Goal: Task Accomplishment & Management: Use online tool/utility

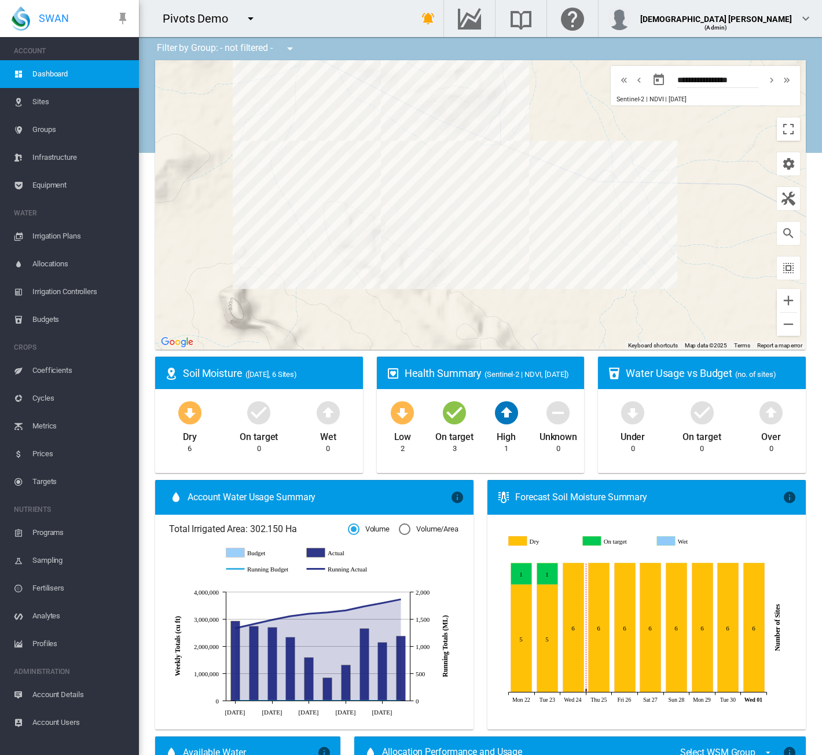
click at [249, 31] on div "Pivots Demo 919 Wines Adelaide Demo ADM-Amaretto" at bounding box center [203, 18] width 126 height 29
click at [248, 19] on md-icon "icon-menu-down" at bounding box center [251, 19] width 14 height 14
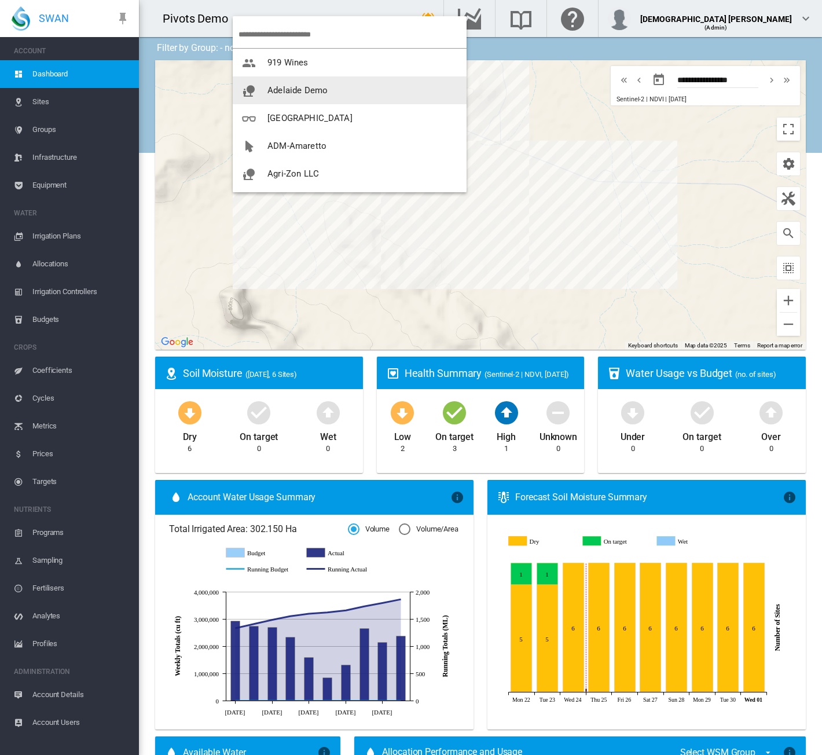
click at [256, 83] on button "Adelaide Demo" at bounding box center [350, 90] width 234 height 28
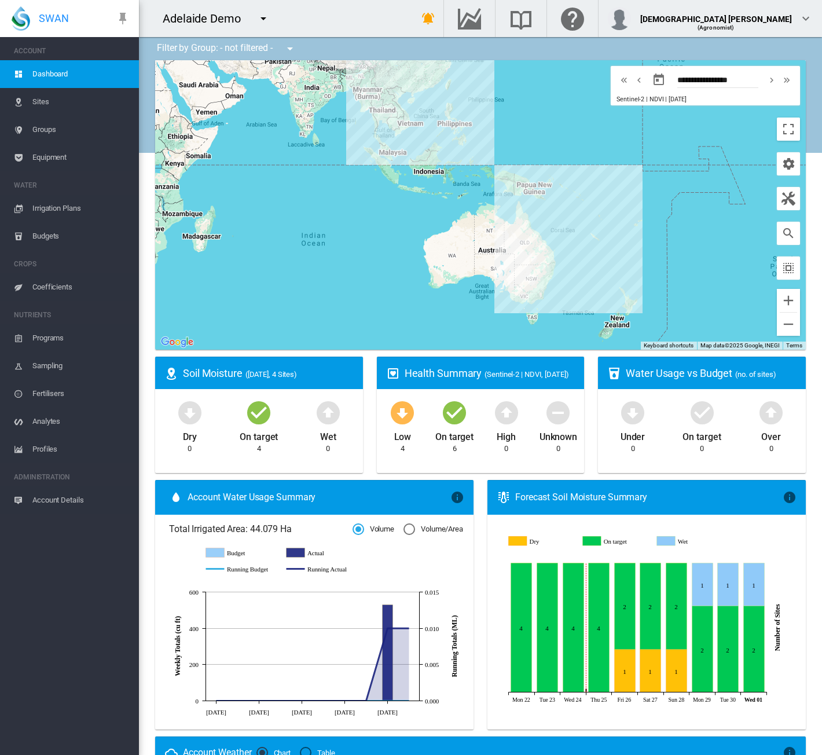
click at [89, 204] on span "Irrigation Plans" at bounding box center [80, 209] width 97 height 28
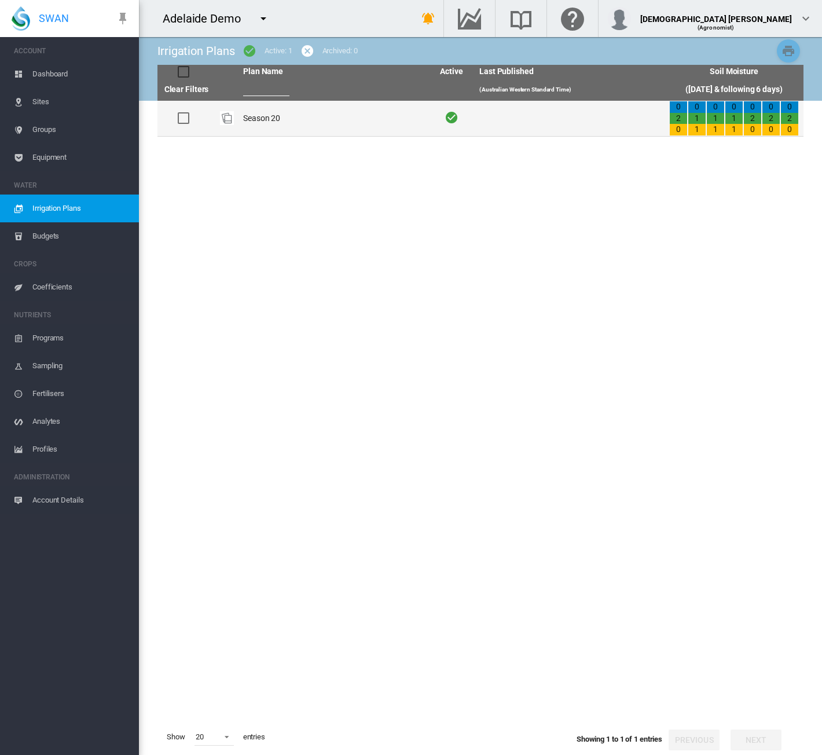
click at [267, 132] on td "Season 20" at bounding box center [333, 118] width 190 height 35
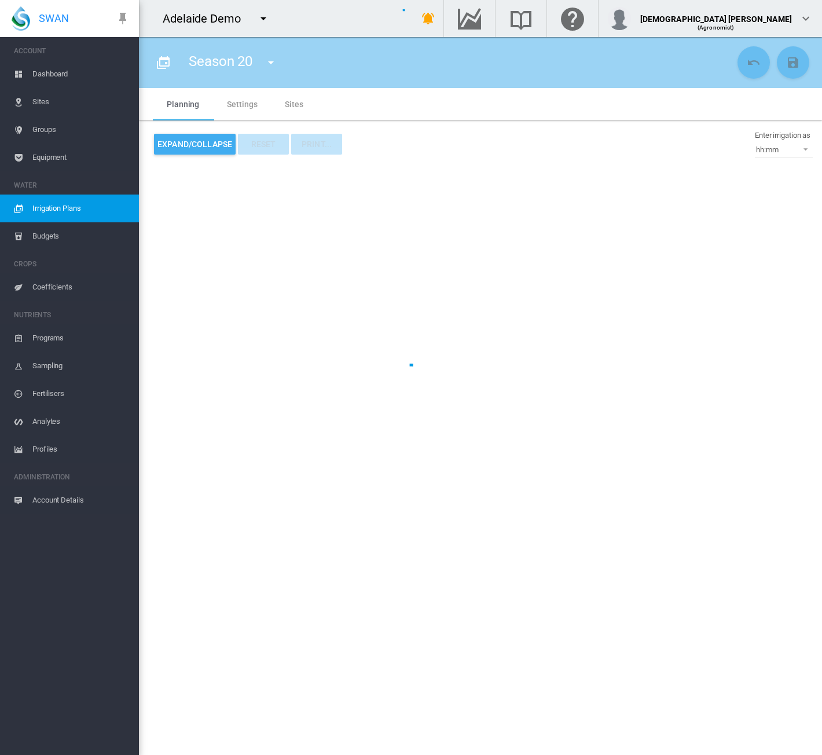
type input "*********"
type input "*"
type input "*****"
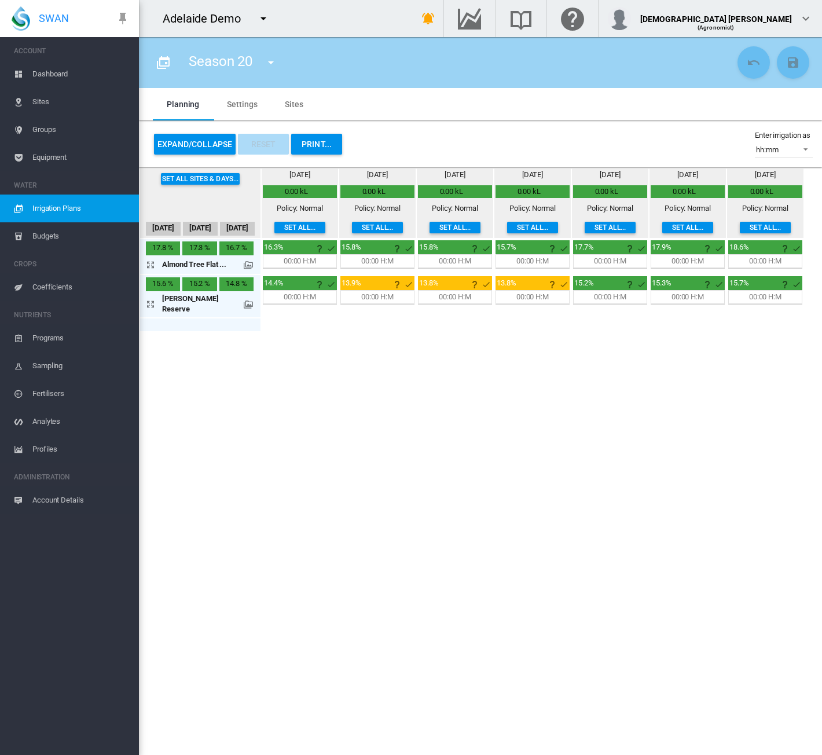
click at [276, 63] on md-icon "icon-menu-down" at bounding box center [271, 63] width 14 height 14
drag, startPoint x: 76, startPoint y: 223, endPoint x: 71, endPoint y: 208, distance: 15.4
click at [76, 222] on md-backdrop at bounding box center [411, 377] width 822 height 755
click at [71, 208] on span "Irrigation Plans" at bounding box center [80, 209] width 97 height 28
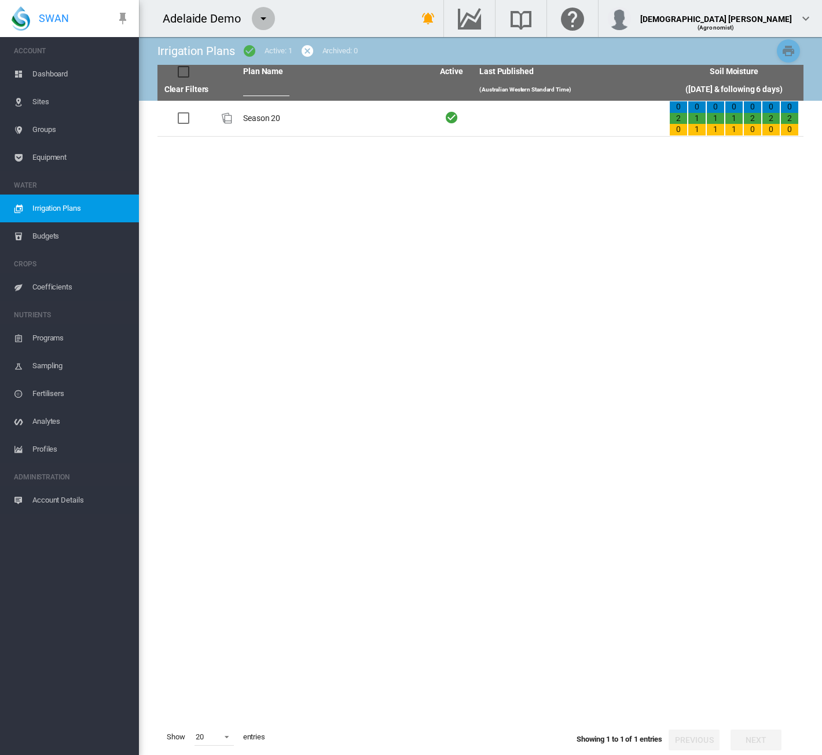
click at [262, 24] on md-icon "icon-menu-down" at bounding box center [263, 19] width 14 height 14
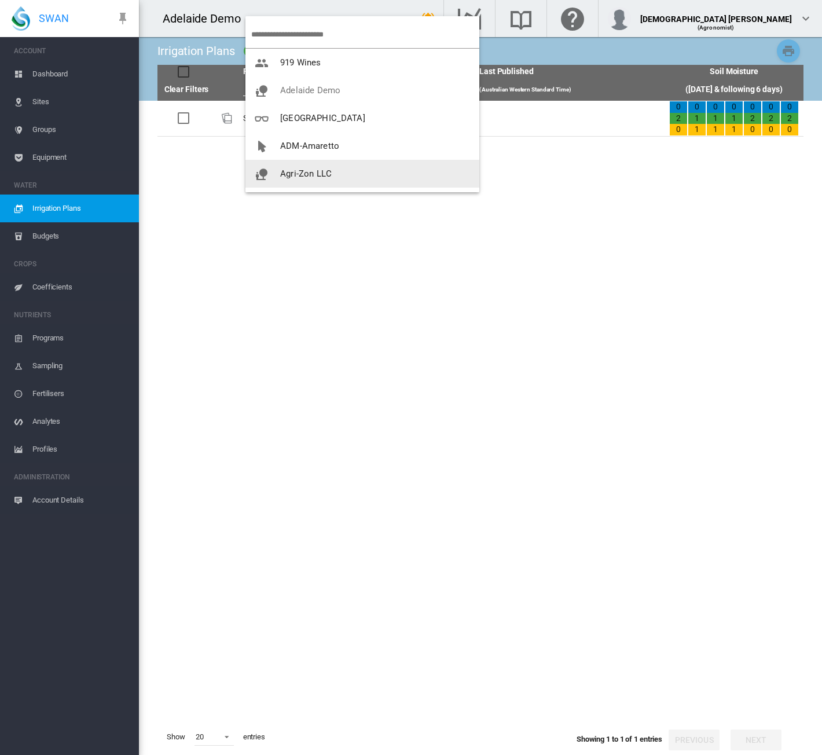
click at [351, 170] on button "Agri-Zon LLC" at bounding box center [362, 174] width 234 height 28
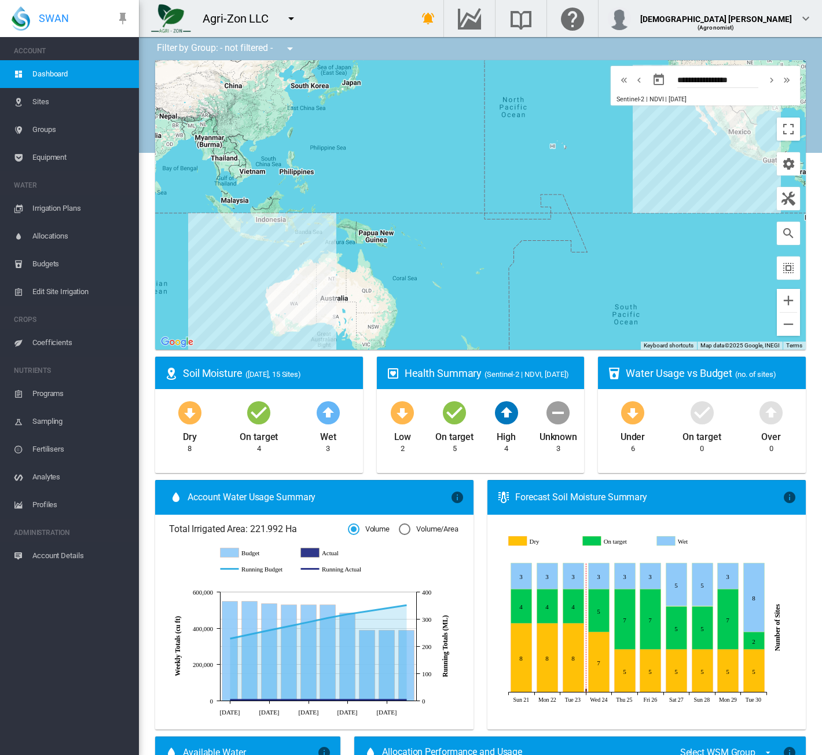
click at [49, 203] on span "Irrigation Plans" at bounding box center [80, 209] width 97 height 28
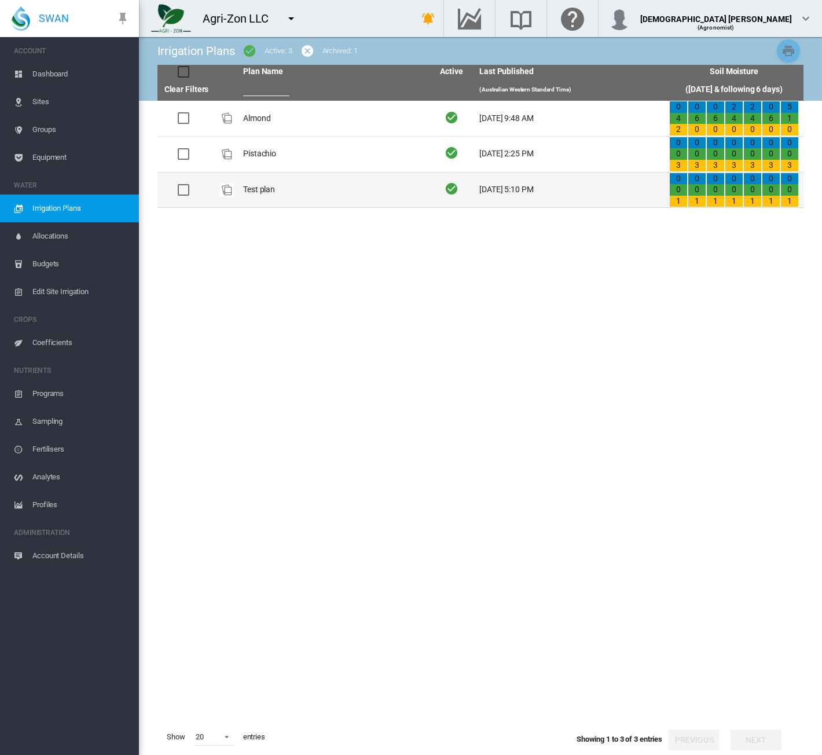
click at [274, 195] on td "Test plan" at bounding box center [333, 190] width 190 height 35
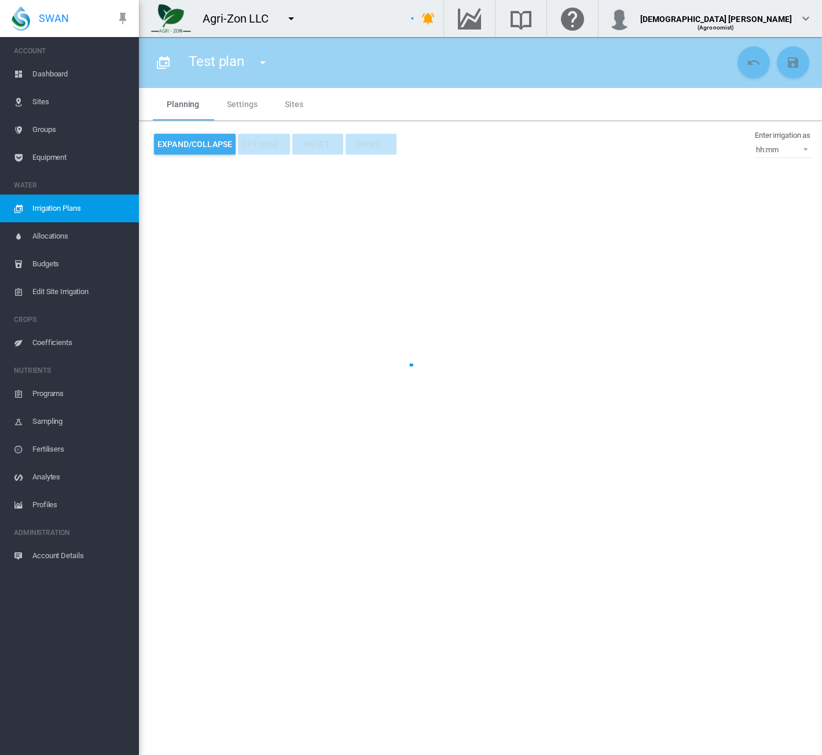
type input "*********"
type input "*"
type input "****"
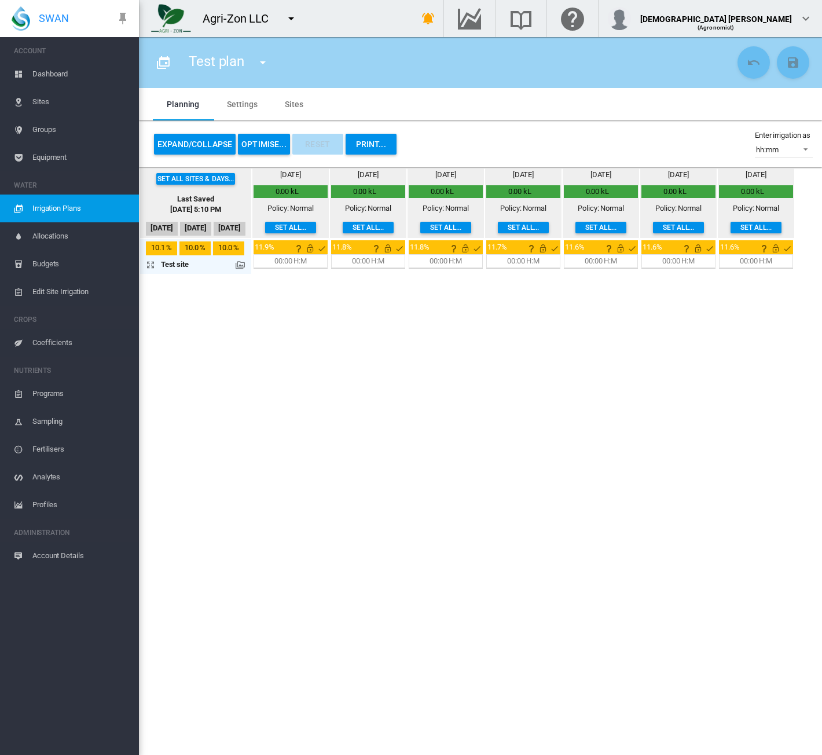
click at [58, 214] on span "Irrigation Plans" at bounding box center [80, 209] width 97 height 28
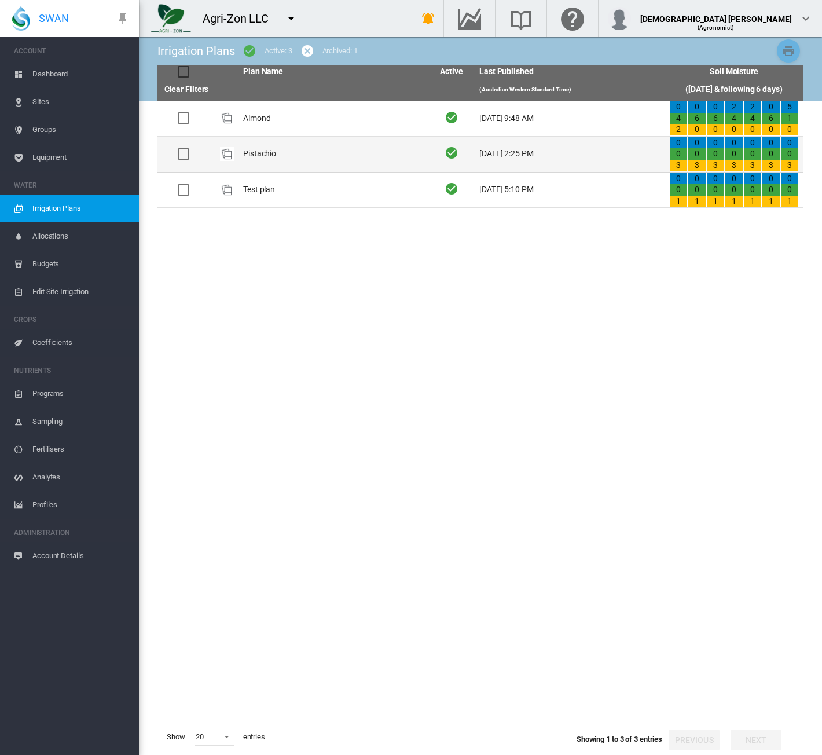
click at [277, 138] on td "Pistachio" at bounding box center [333, 154] width 190 height 35
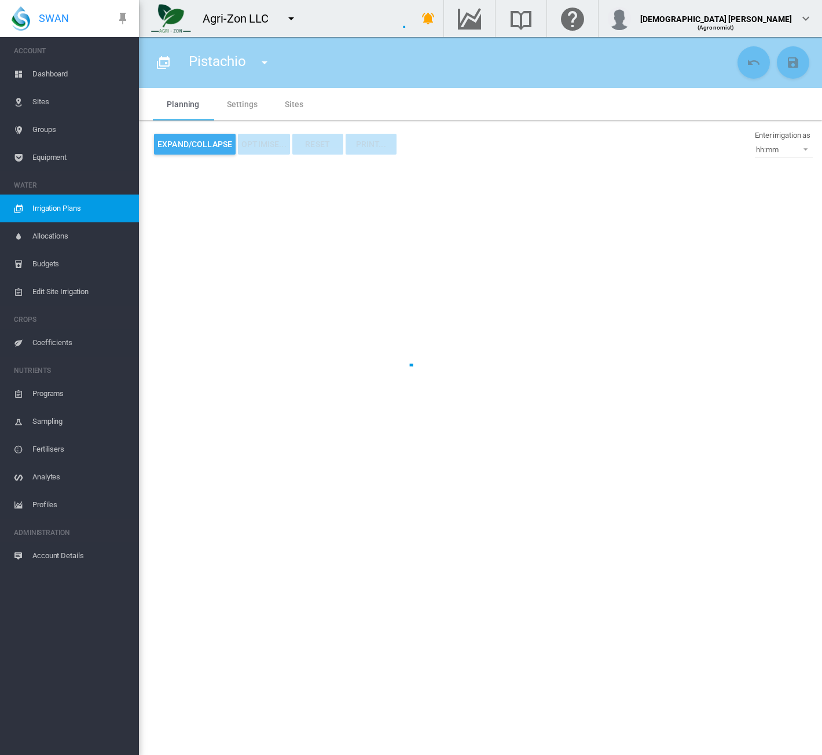
type input "*********"
type input "*"
type input "*****"
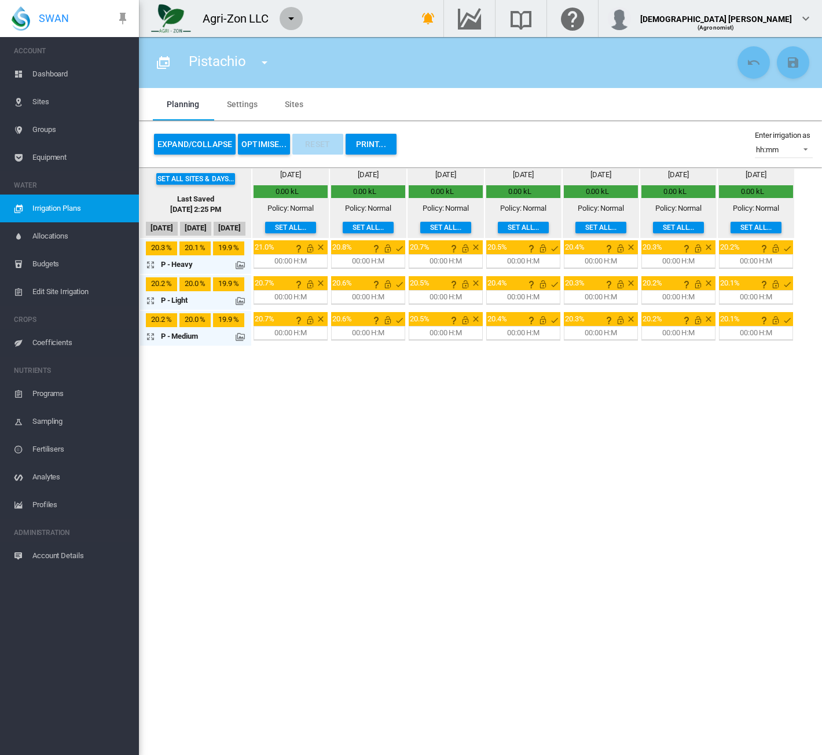
click at [292, 21] on md-icon "icon-menu-down" at bounding box center [291, 19] width 14 height 14
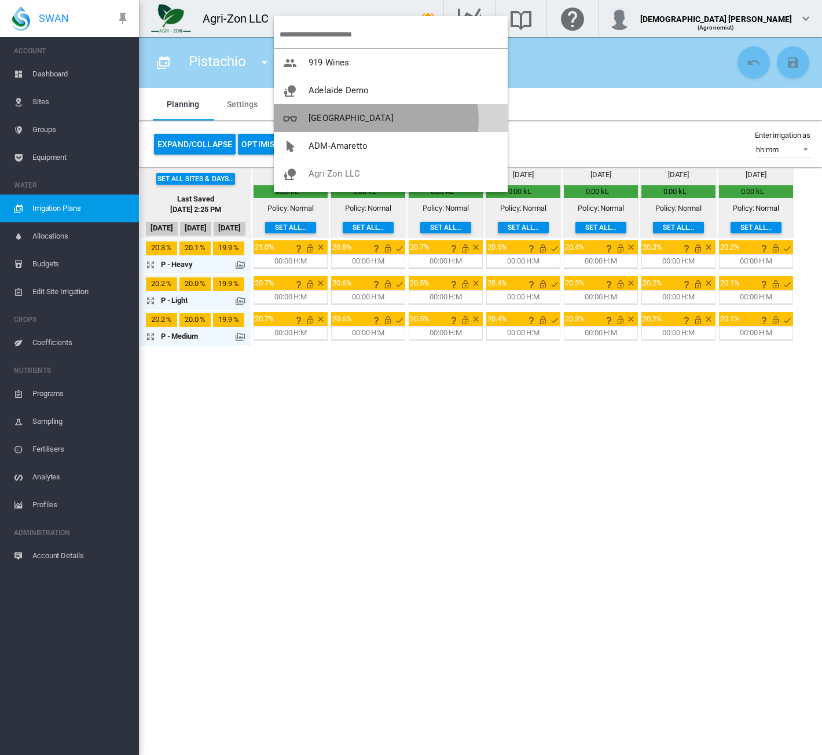
click at [376, 120] on span "[GEOGRAPHIC_DATA]" at bounding box center [351, 118] width 85 height 10
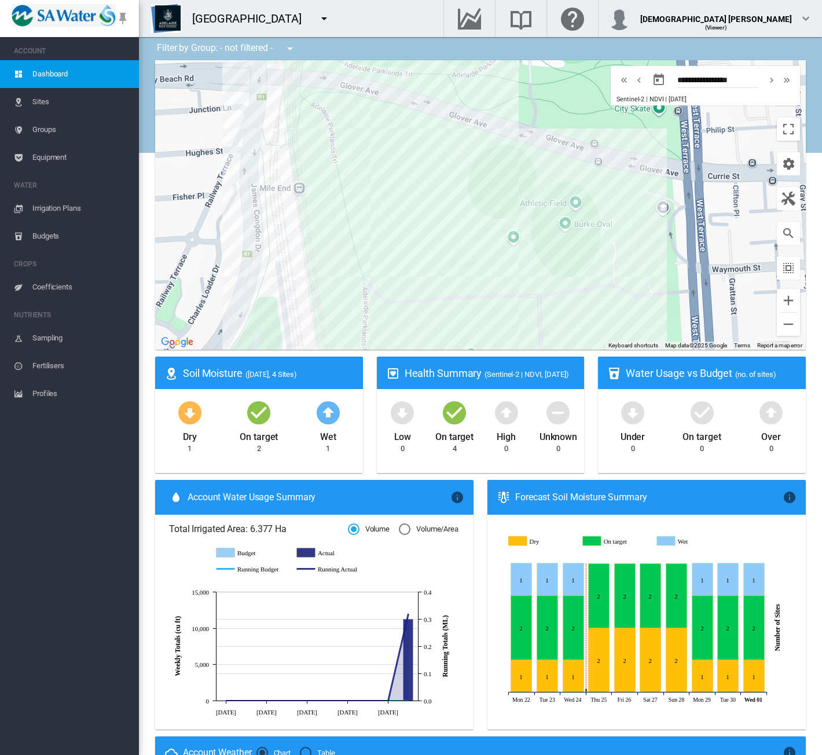
click at [35, 212] on span "Irrigation Plans" at bounding box center [80, 209] width 97 height 28
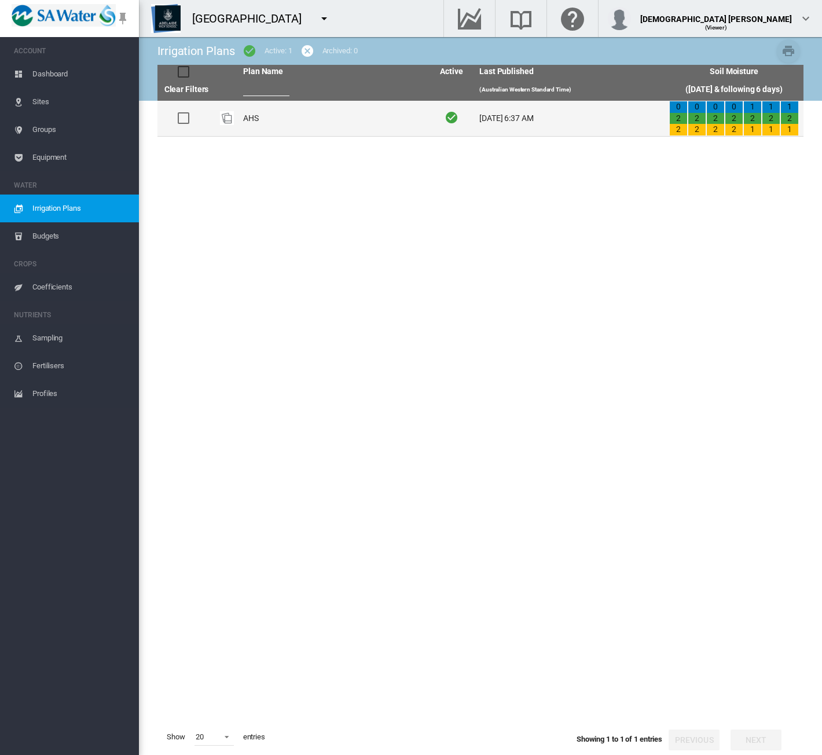
click at [326, 122] on td "AHS" at bounding box center [333, 118] width 190 height 35
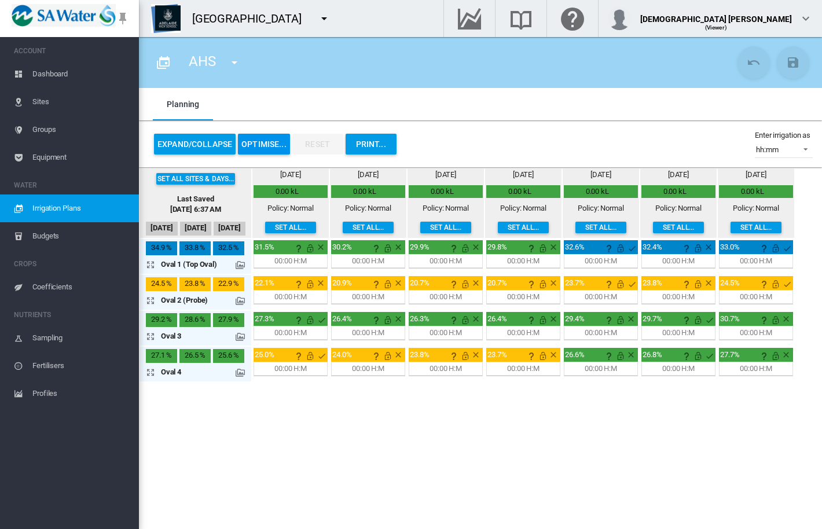
click at [270, 146] on button "OPTIMISE..." at bounding box center [264, 144] width 52 height 21
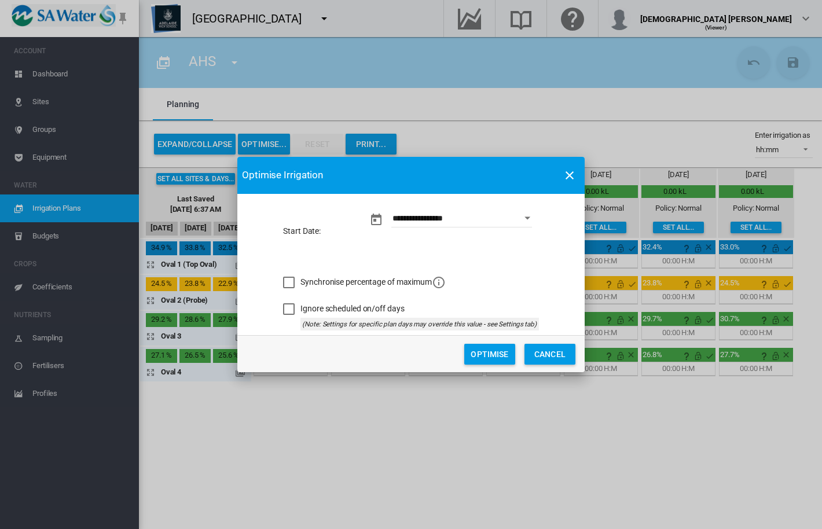
drag, startPoint x: 489, startPoint y: 356, endPoint x: 821, endPoint y: 306, distance: 335.4
click at [489, 356] on button "Optimise" at bounding box center [489, 354] width 51 height 21
